Goal: Information Seeking & Learning: Learn about a topic

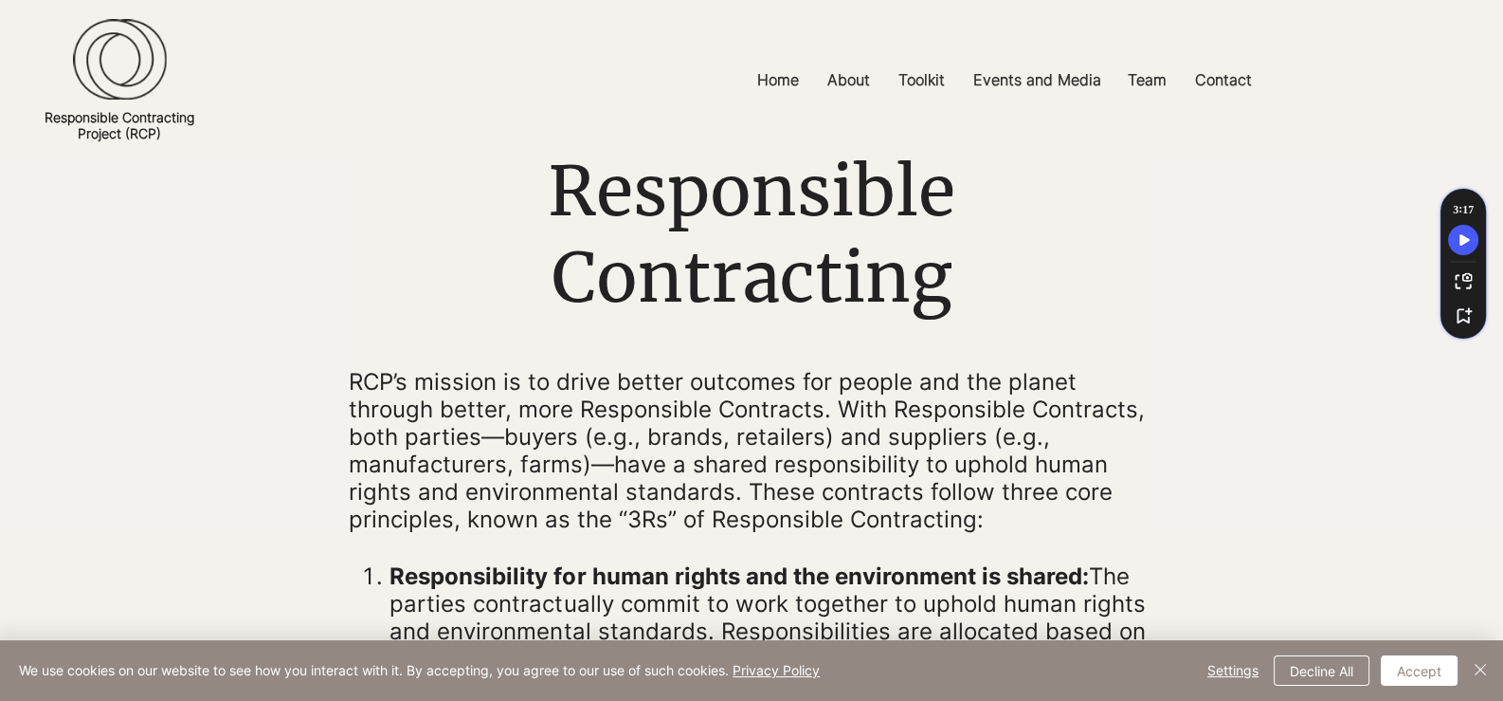
scroll to position [94, 0]
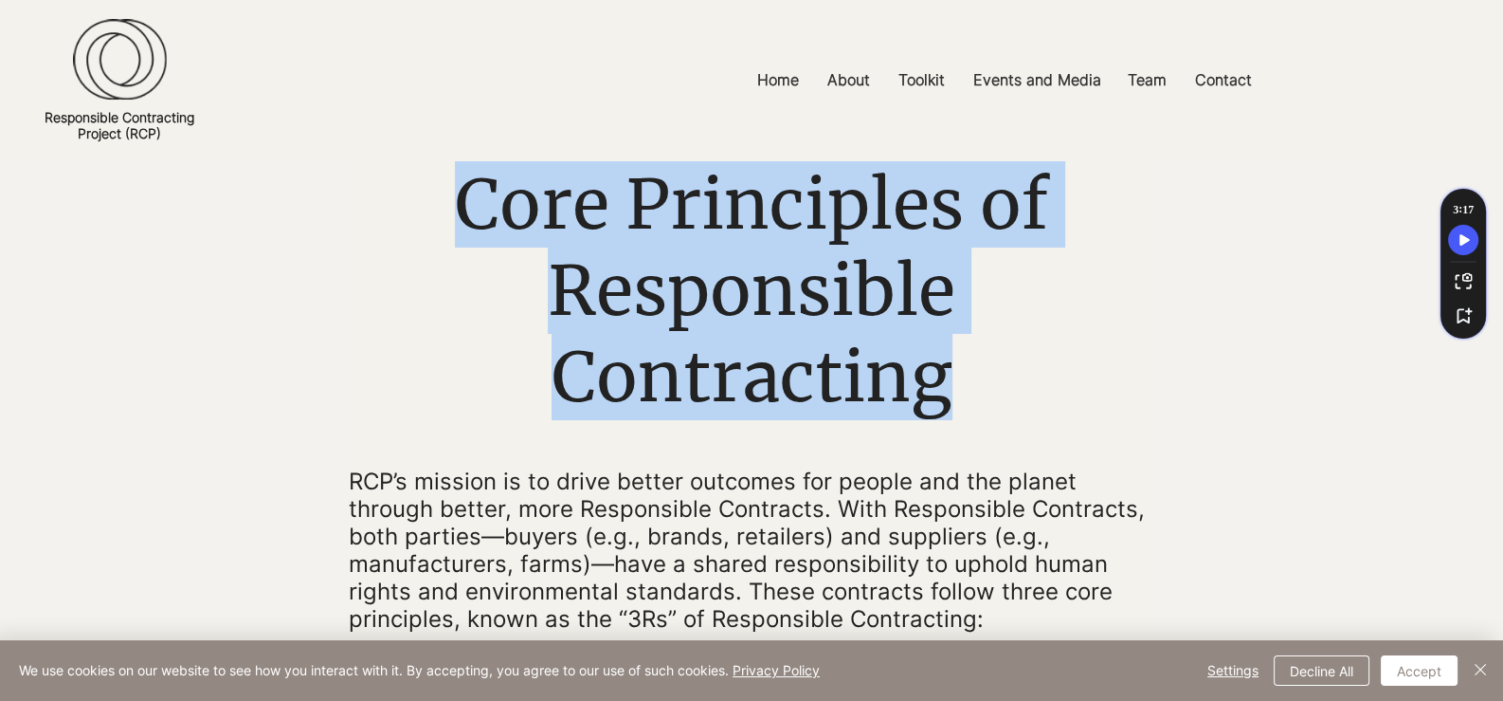
drag, startPoint x: 464, startPoint y: 203, endPoint x: 985, endPoint y: 387, distance: 552.8
click at [985, 387] on h1 "Core Principles of Responsible Contracting" at bounding box center [752, 290] width 806 height 259
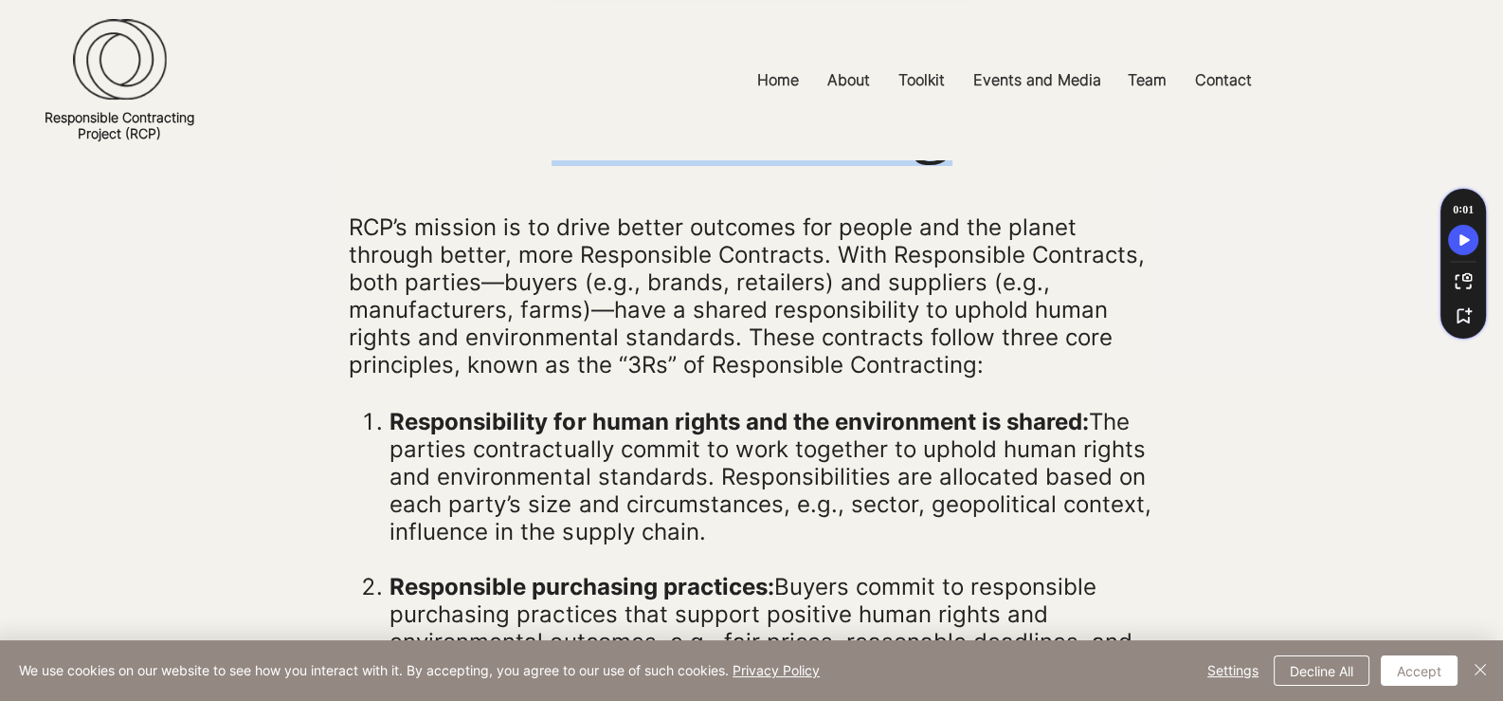
scroll to position [378, 0]
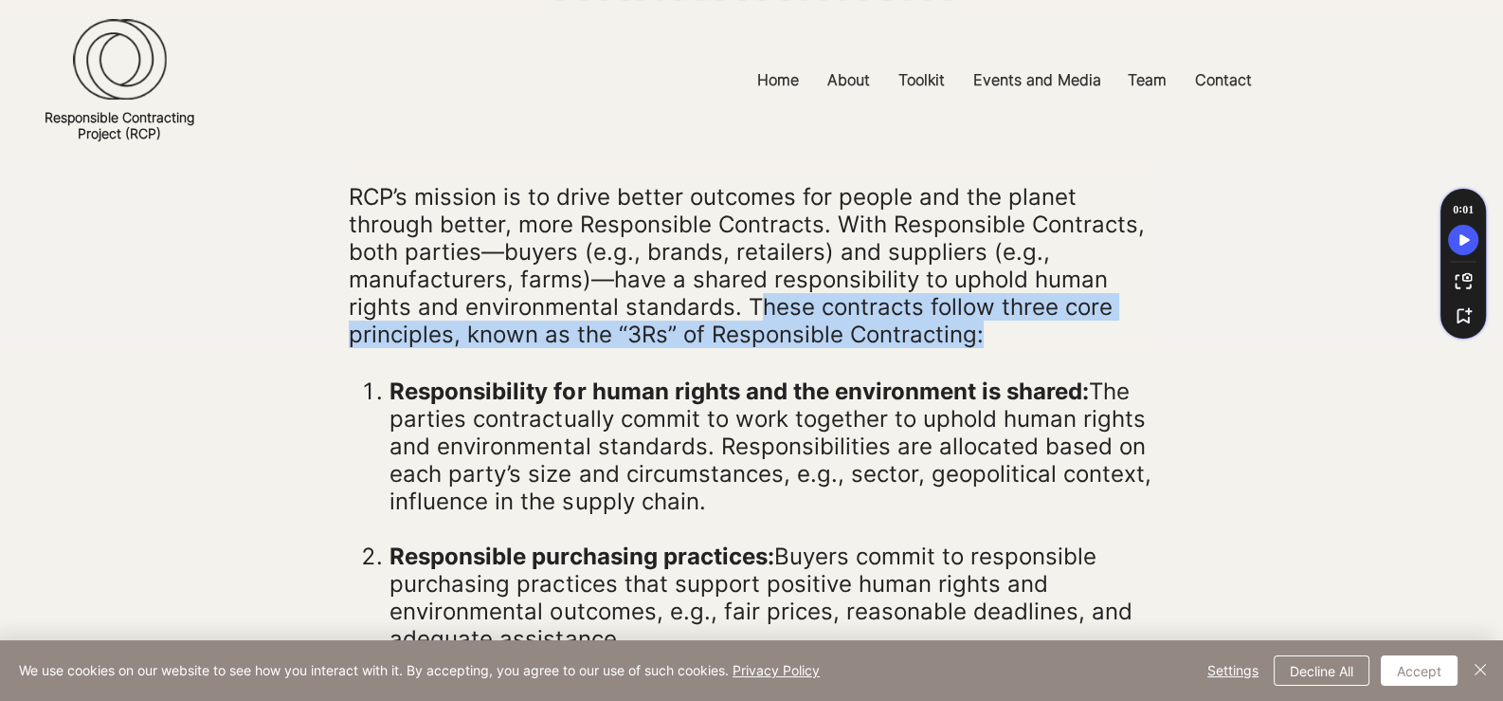
drag, startPoint x: 749, startPoint y: 307, endPoint x: 1027, endPoint y: 331, distance: 278.8
click at [1027, 331] on p "RCP’s mission is to drive better outcomes for people and the planet through bet…" at bounding box center [752, 265] width 806 height 165
drag, startPoint x: 848, startPoint y: 319, endPoint x: 1011, endPoint y: 344, distance: 164.9
click at [1011, 344] on p "RCP’s mission is to drive better outcomes for people and the planet through bet…" at bounding box center [752, 265] width 806 height 165
copy p "These contracts follow three core principles, known as the “3Rs” of Responsible…"
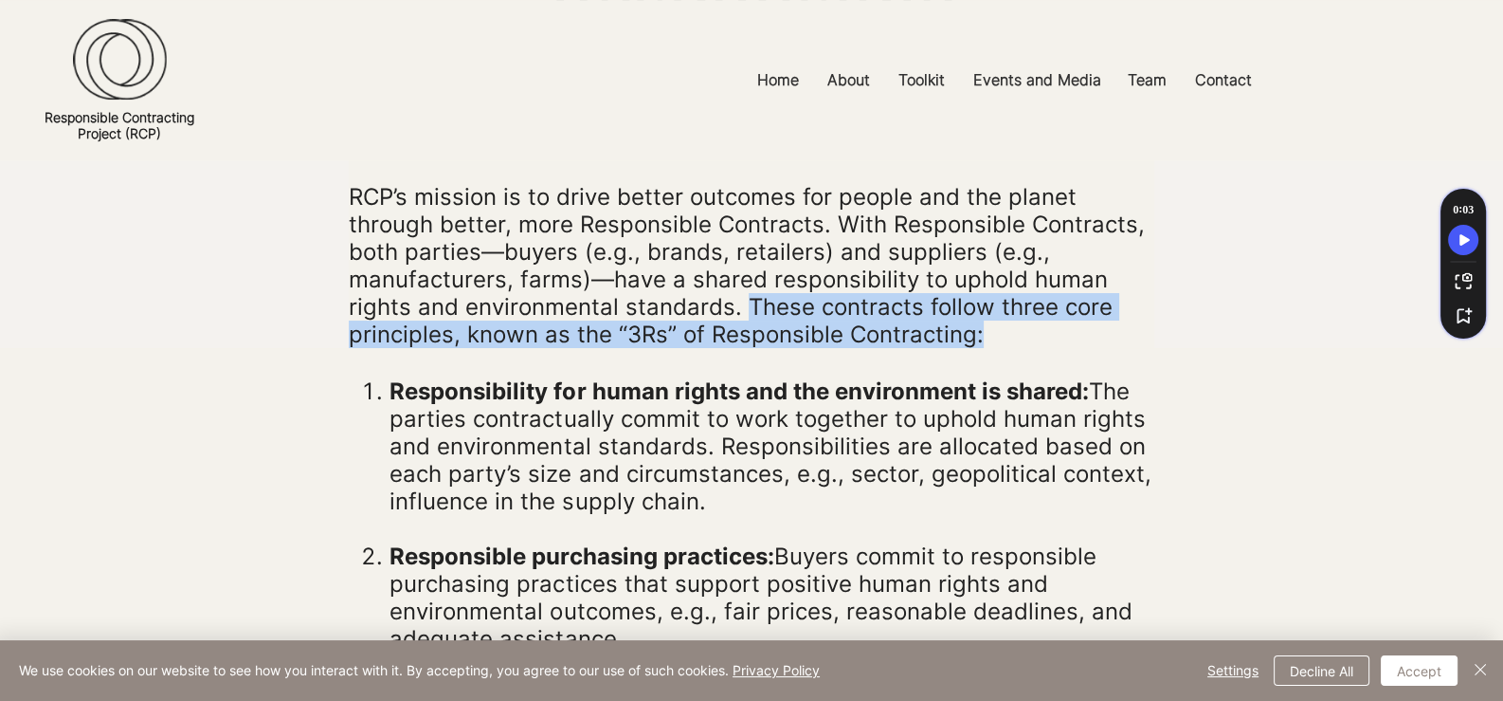
scroll to position [569, 0]
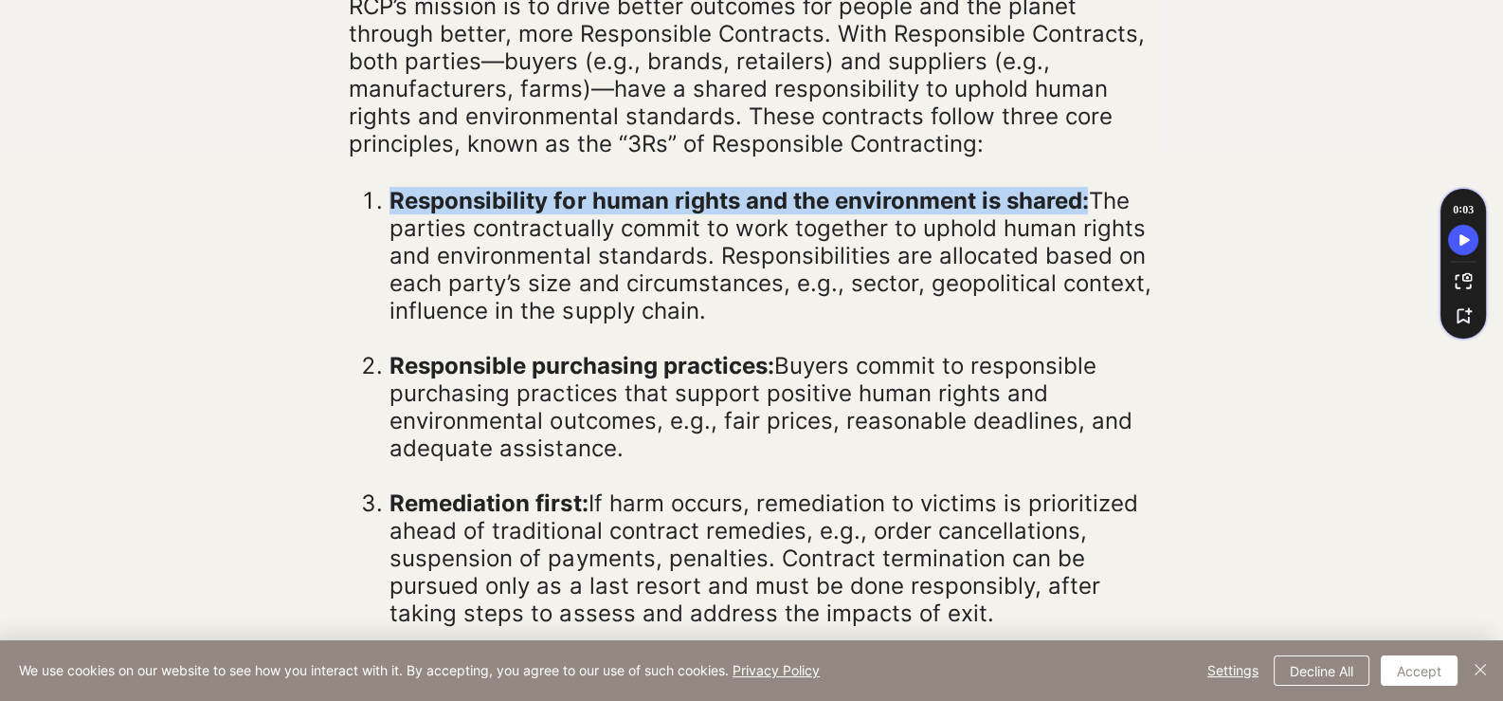
drag, startPoint x: 388, startPoint y: 196, endPoint x: 1085, endPoint y: 190, distance: 697.7
click at [1085, 190] on li "Responsibility for human rights and the environment is shared: The parties cont…" at bounding box center [772, 269] width 765 height 165
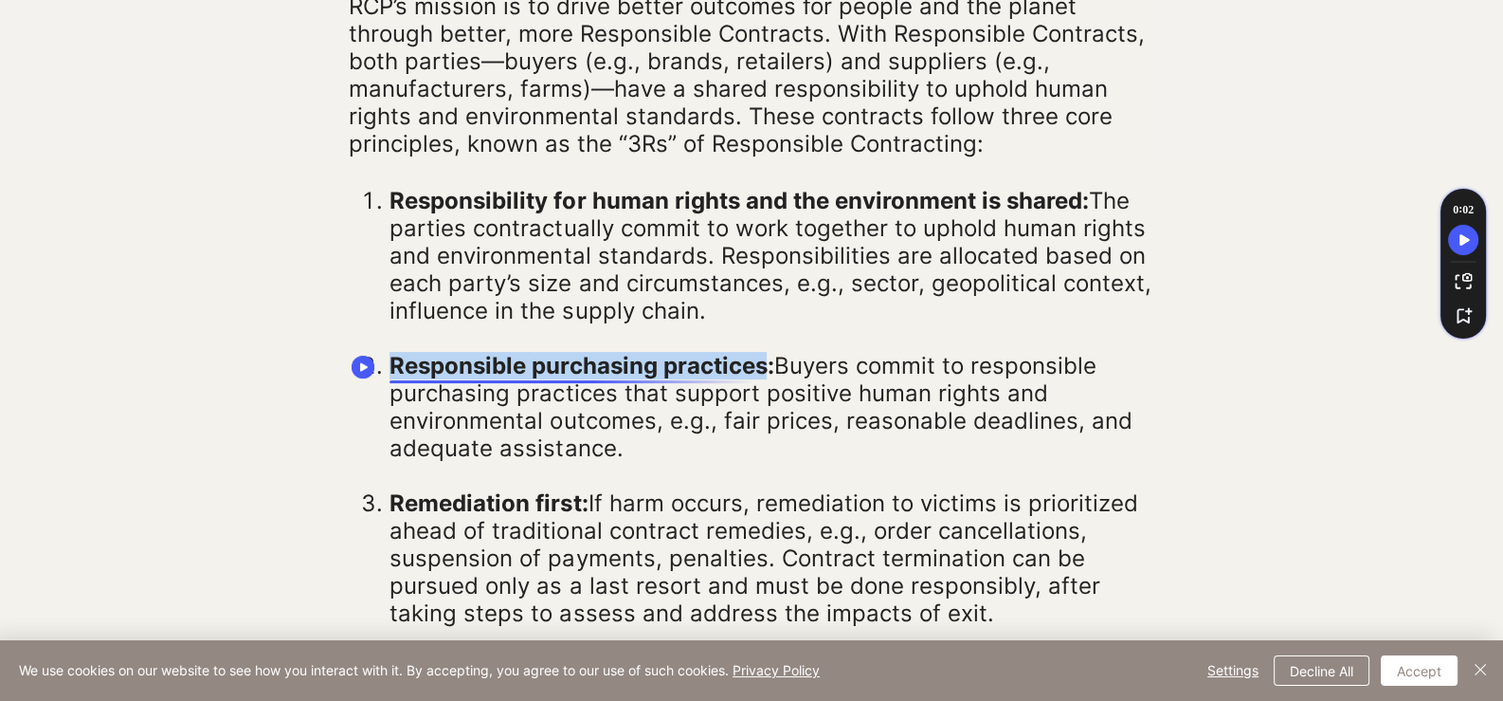
drag, startPoint x: 393, startPoint y: 357, endPoint x: 763, endPoint y: 364, distance: 369.7
click at [763, 364] on span "Responsible purchasing practices:" at bounding box center [582, 365] width 384 height 27
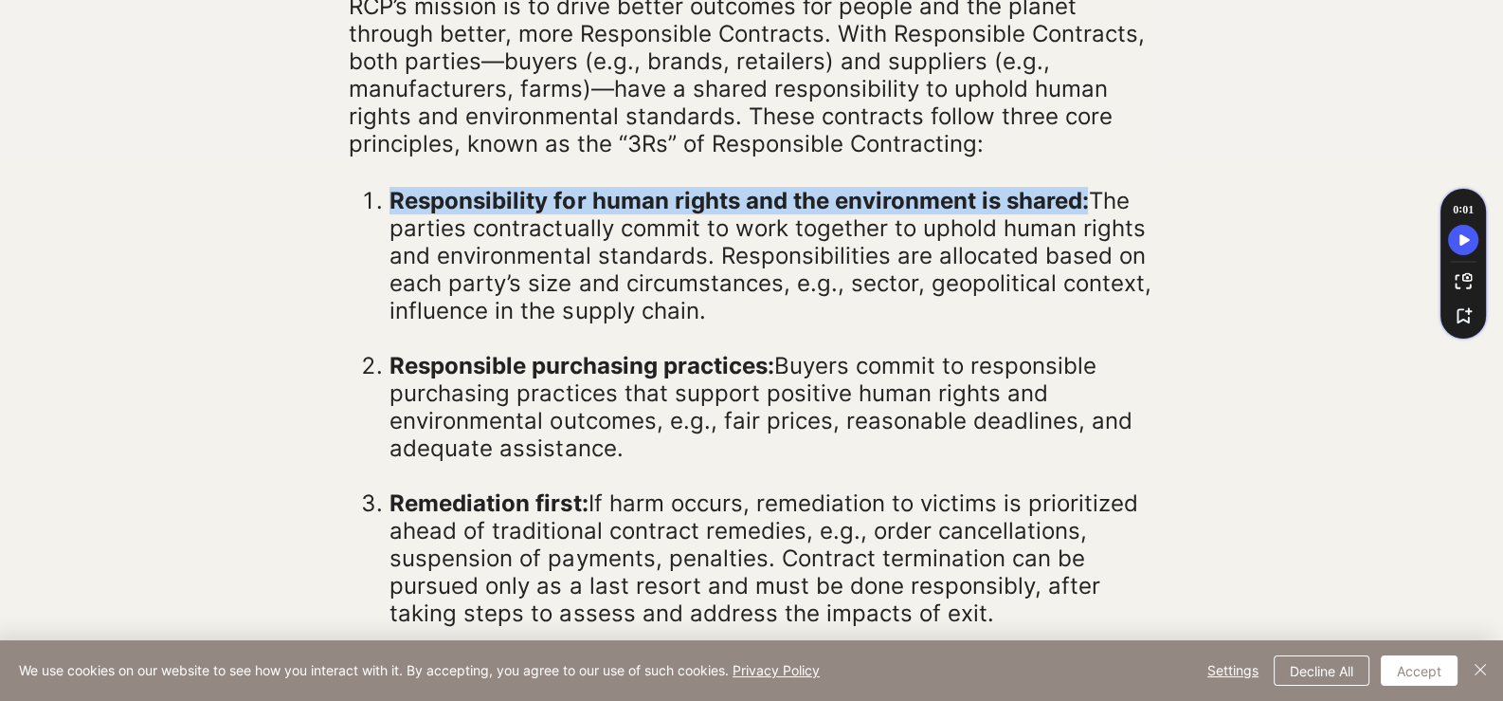
drag, startPoint x: 389, startPoint y: 193, endPoint x: 1085, endPoint y: 201, distance: 696.8
click at [1085, 201] on span "Responsibility for human rights and the environment is shared:" at bounding box center [739, 200] width 699 height 27
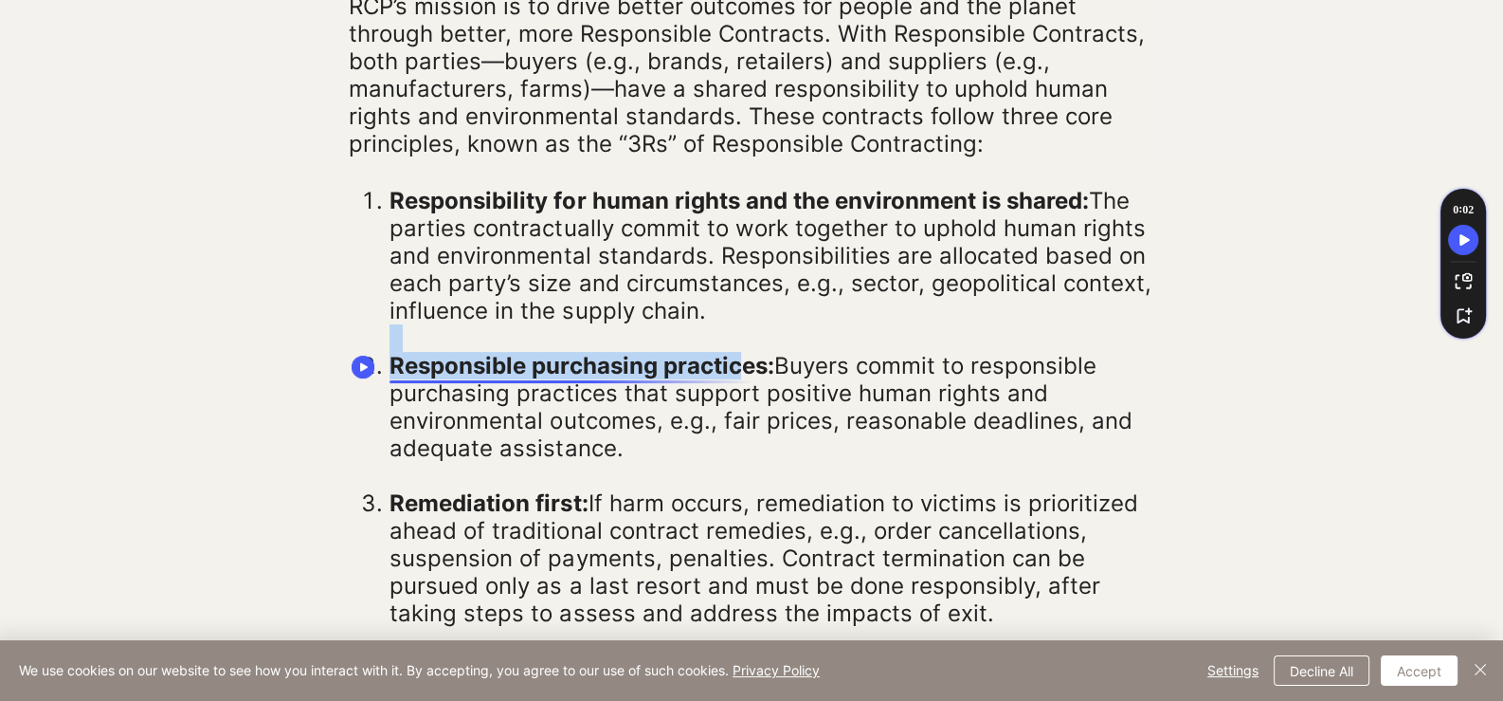
drag, startPoint x: 388, startPoint y: 350, endPoint x: 744, endPoint y: 355, distance: 356.5
click at [744, 355] on ol "Responsibility for human rights and the environment is shared: The parties cont…" at bounding box center [757, 407] width 794 height 440
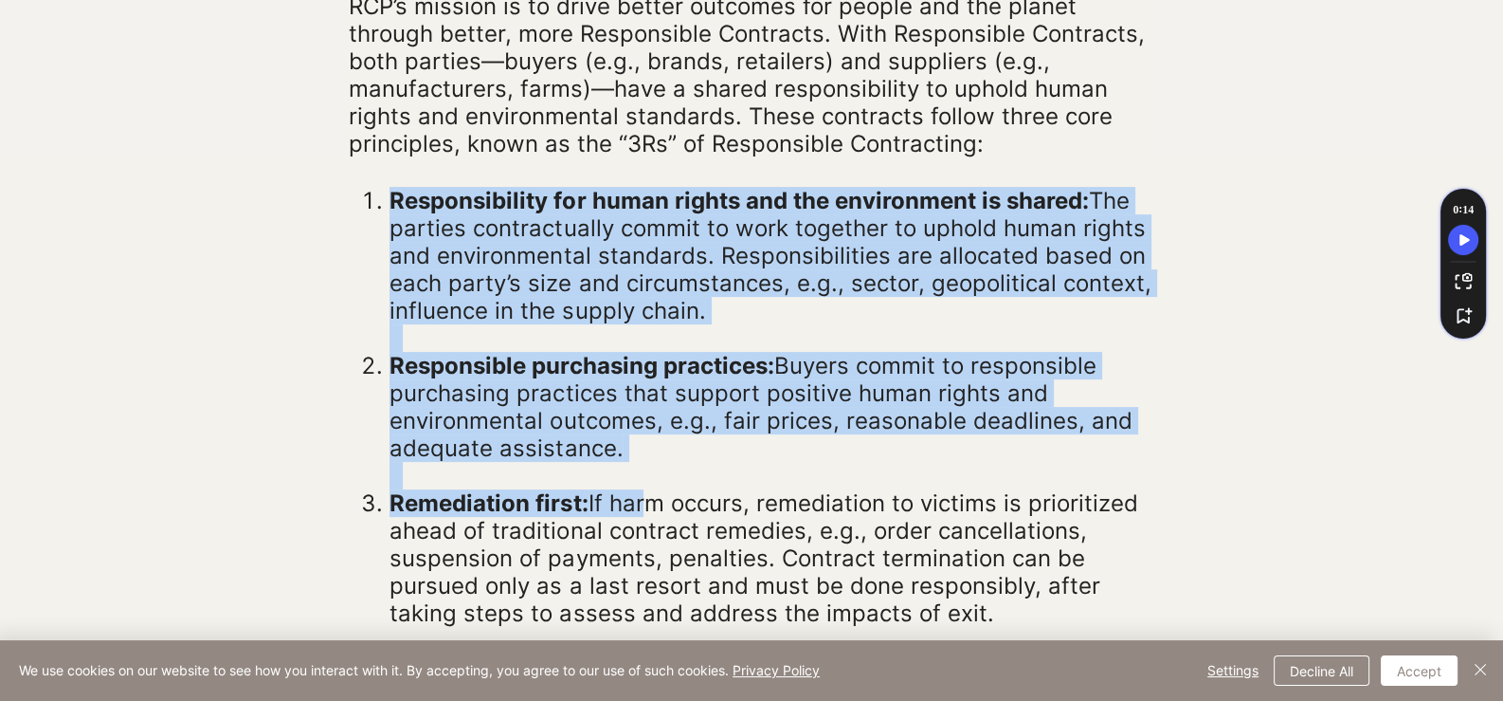
drag, startPoint x: 386, startPoint y: 198, endPoint x: 638, endPoint y: 501, distance: 394.4
click at [638, 501] on ol "Responsibility for human rights and the environment is shared: The parties cont…" at bounding box center [757, 407] width 794 height 440
copy ol "Responsibility for human rights and the environment is shared: The parties cont…"
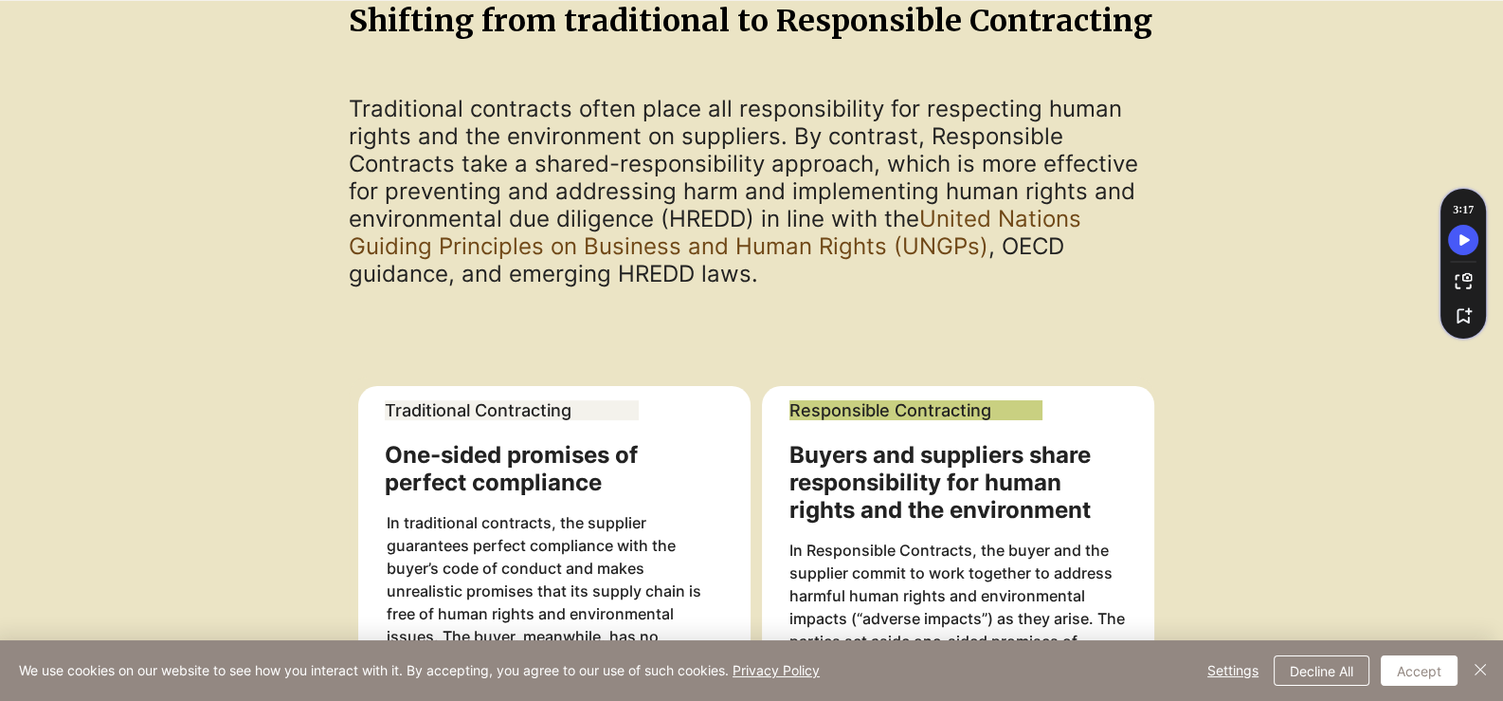
scroll to position [1516, 0]
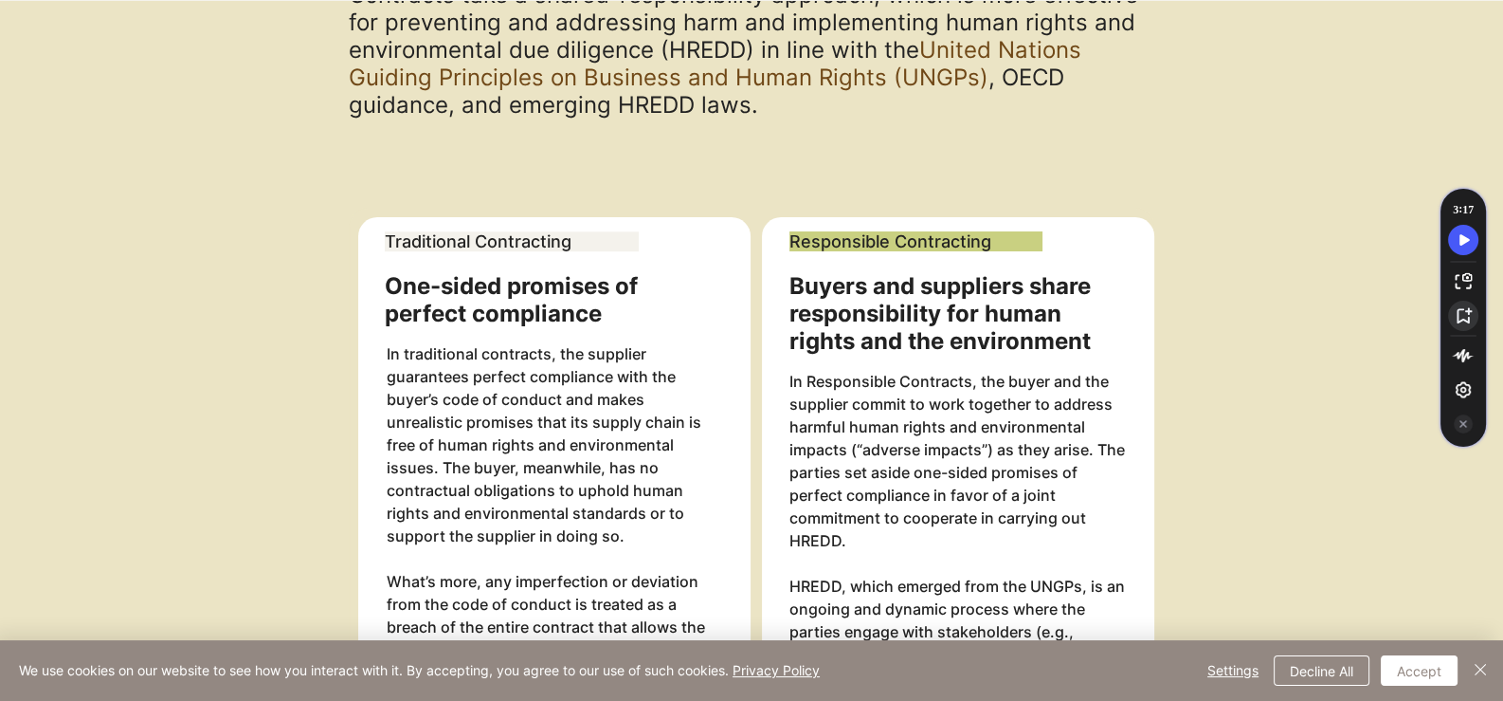
click at [1458, 312] on icon "Save to library button, shortcut Alt + S" at bounding box center [1464, 315] width 15 height 16
